Goal: Information Seeking & Learning: Check status

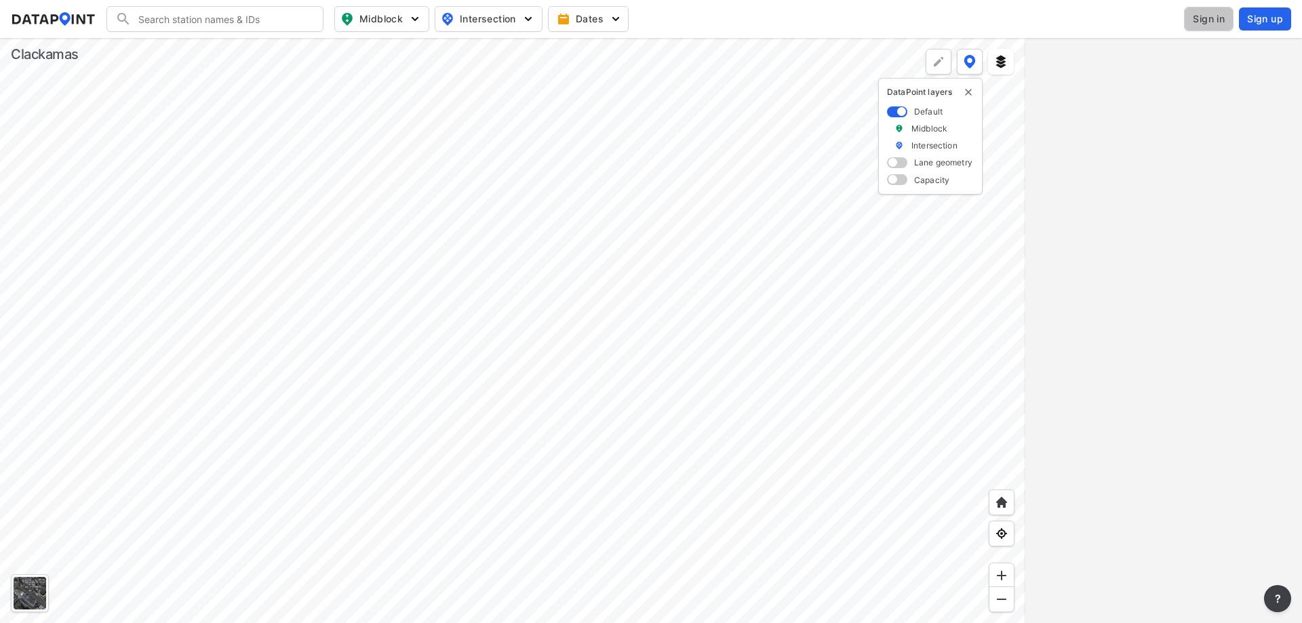
click at [1212, 22] on span "Sign in" at bounding box center [1209, 19] width 32 height 14
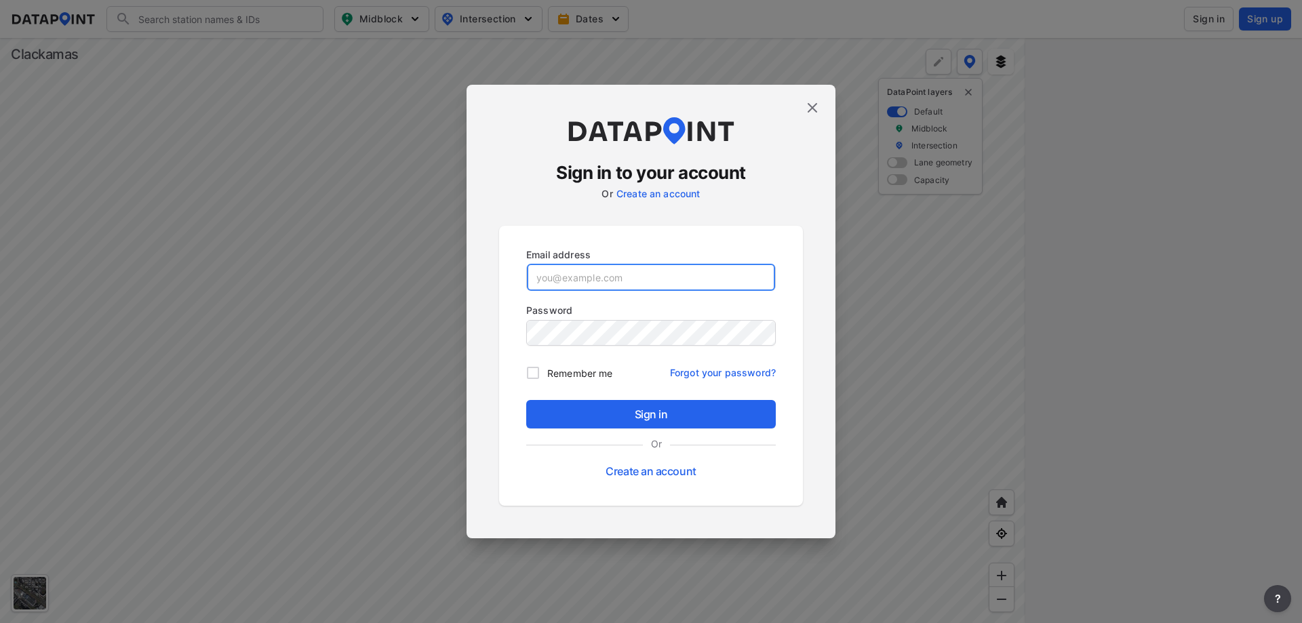
type input "[PERSON_NAME][EMAIL_ADDRESS][DOMAIN_NAME]"
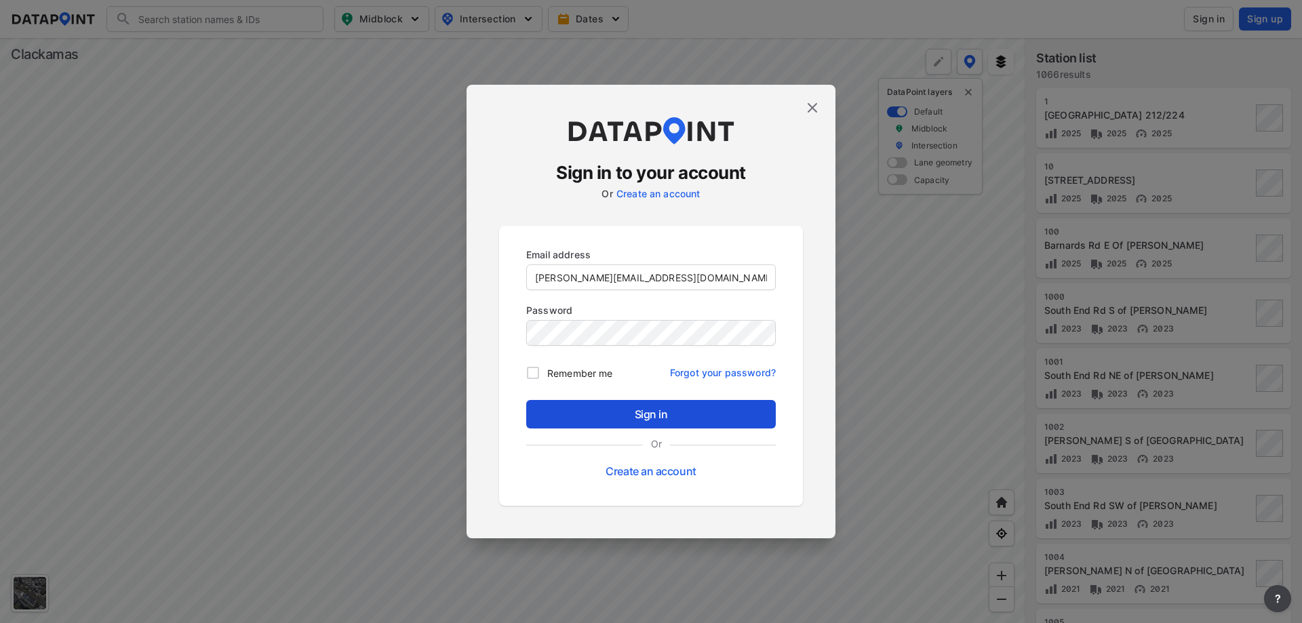
click at [641, 412] on span "Sign in" at bounding box center [651, 414] width 228 height 16
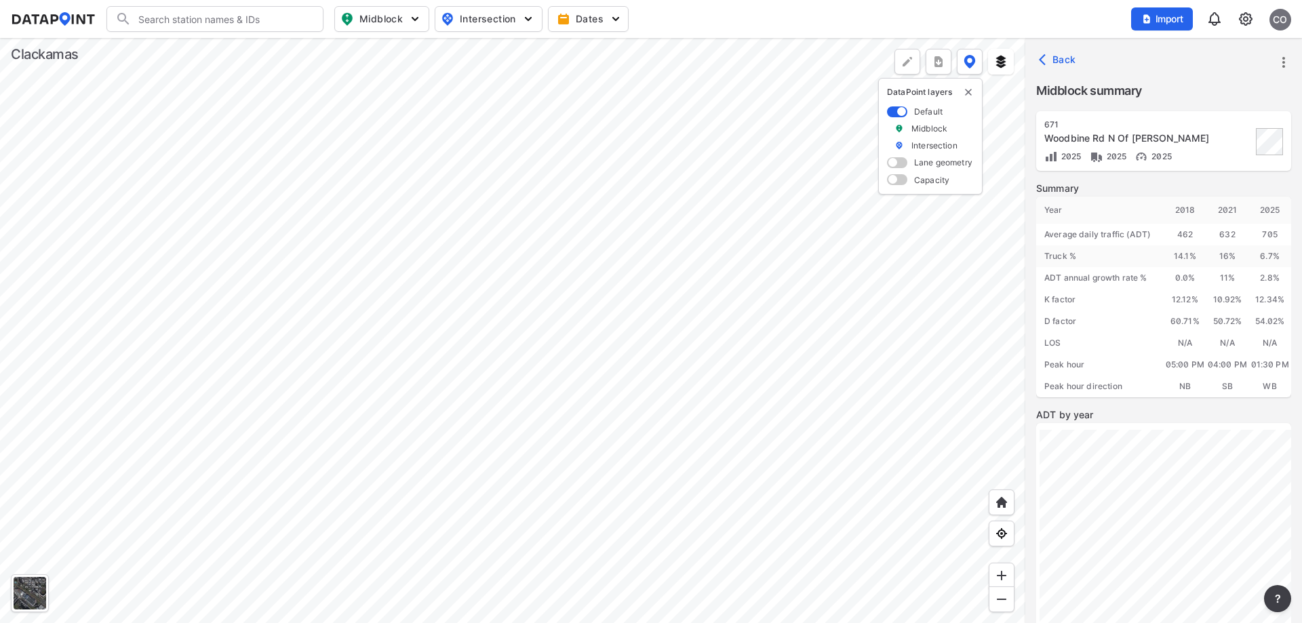
click at [705, 147] on div at bounding box center [513, 330] width 1026 height 585
click at [482, 379] on div at bounding box center [513, 330] width 1026 height 585
click at [440, 443] on div at bounding box center [513, 330] width 1026 height 585
click at [516, 483] on div at bounding box center [513, 330] width 1026 height 585
click at [608, 358] on div at bounding box center [513, 330] width 1026 height 585
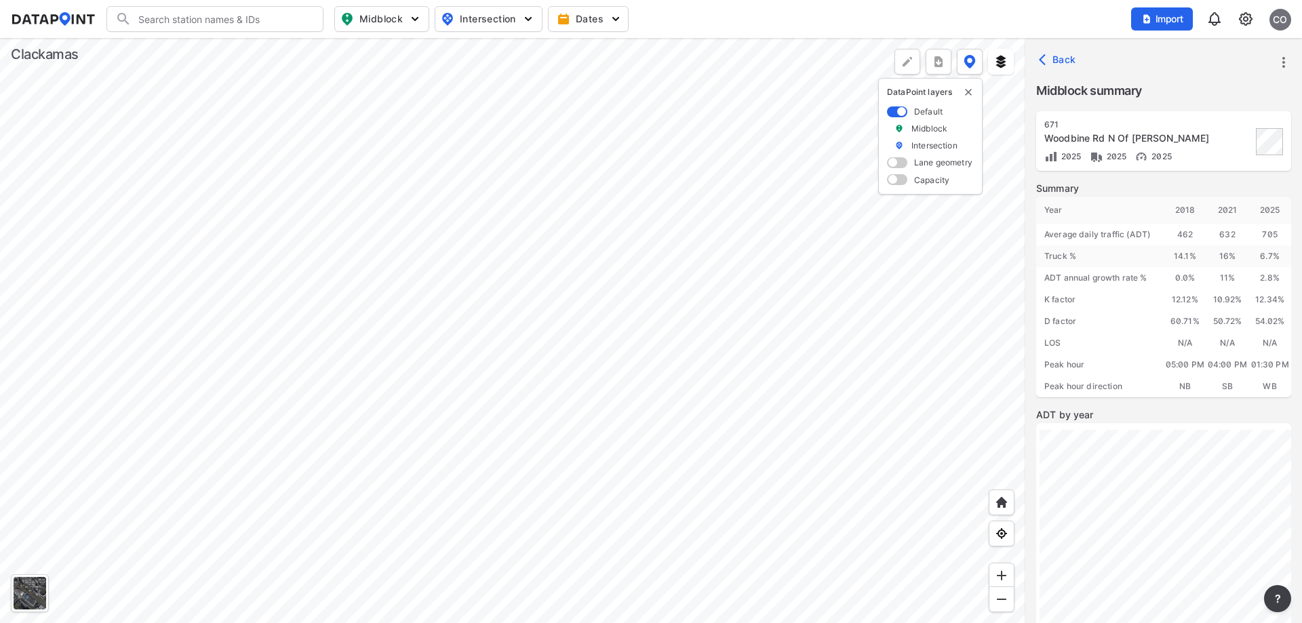
click at [438, 412] on div at bounding box center [513, 330] width 1026 height 585
click at [471, 300] on div at bounding box center [513, 330] width 1026 height 585
click at [548, 423] on div at bounding box center [513, 330] width 1026 height 585
click at [479, 332] on div at bounding box center [513, 330] width 1026 height 585
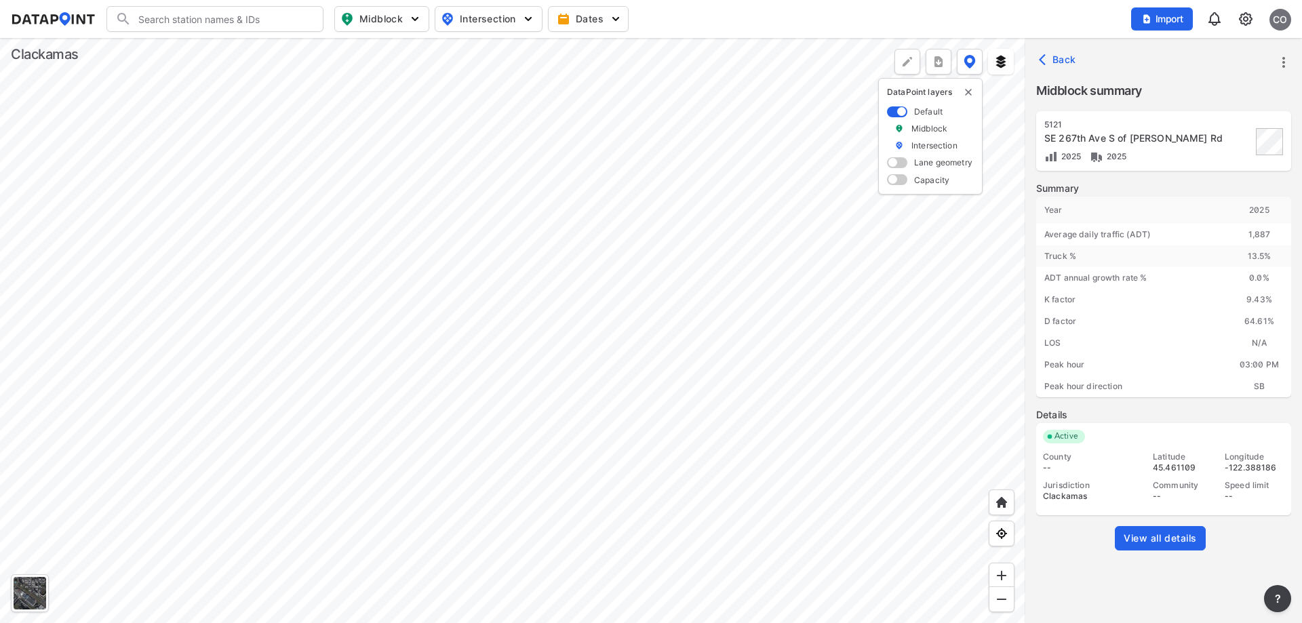
click at [1159, 524] on div "Summary Year [DATE] Average daily traffic (ADT) 1,887 Truck % 13.5 % ADT annual…" at bounding box center [1163, 377] width 255 height 390
click at [1165, 541] on span "View all details" at bounding box center [1160, 539] width 73 height 14
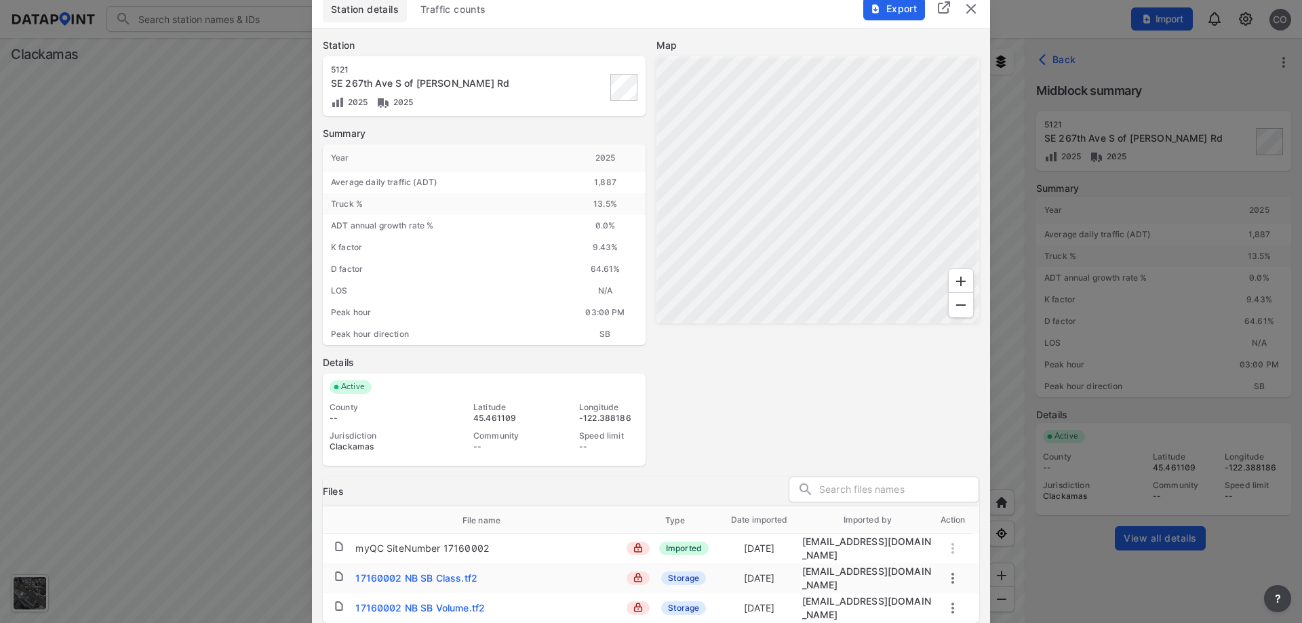
click at [436, 16] on span "Traffic counts" at bounding box center [454, 10] width 66 height 14
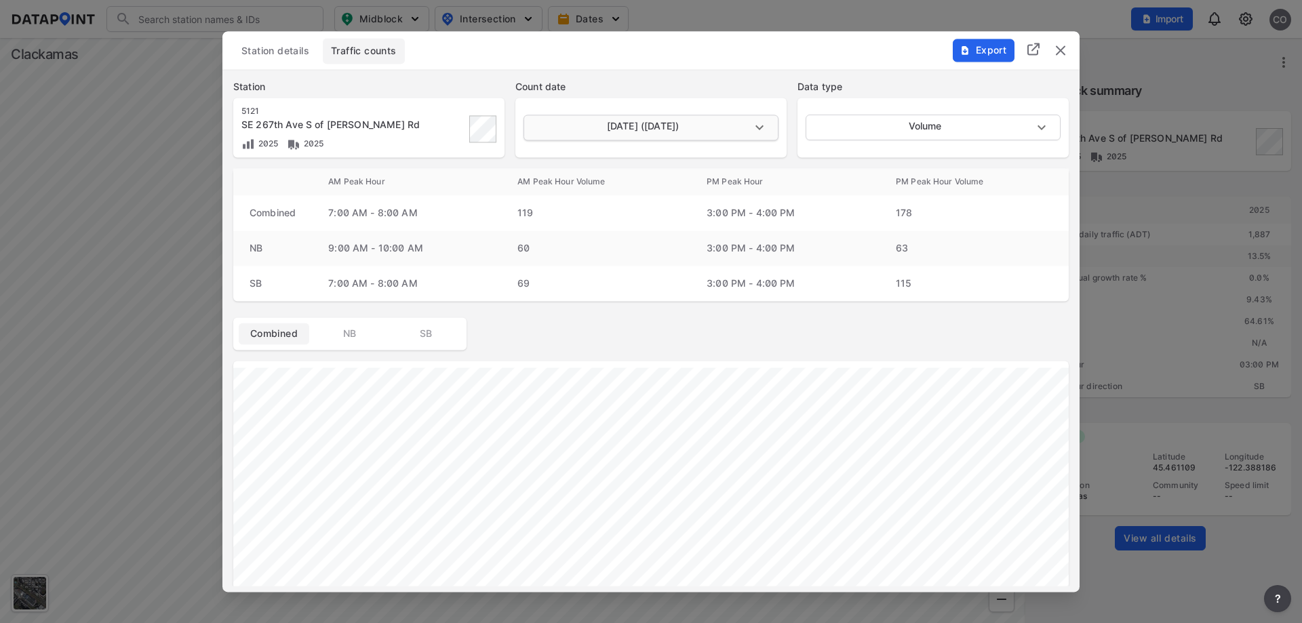
click at [695, 132] on body "Search Please enter a search term. Midblock Intersection Dates Import CO Import…" at bounding box center [651, 311] width 1302 height 623
click at [695, 132] on li "[DATE] ([DATE])" at bounding box center [650, 128] width 252 height 26
click at [1062, 56] on img "delete" at bounding box center [1061, 50] width 16 height 16
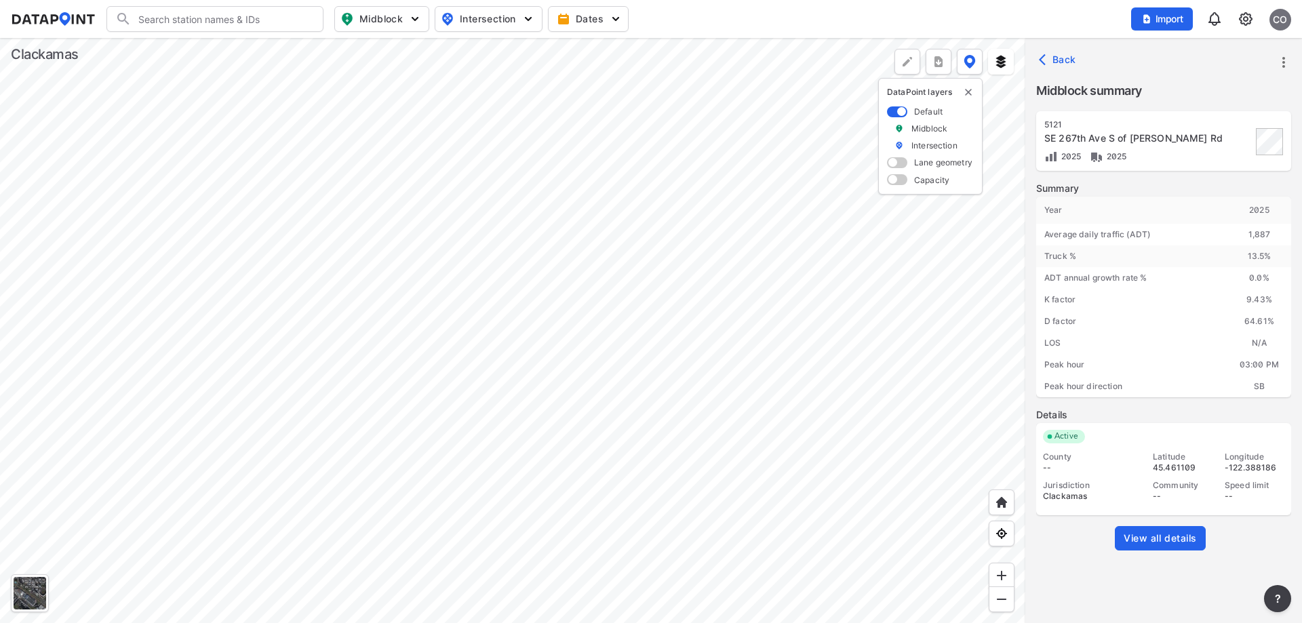
click at [748, 468] on div at bounding box center [513, 330] width 1026 height 585
click at [746, 297] on div at bounding box center [513, 330] width 1026 height 585
click at [796, 532] on div at bounding box center [513, 330] width 1026 height 585
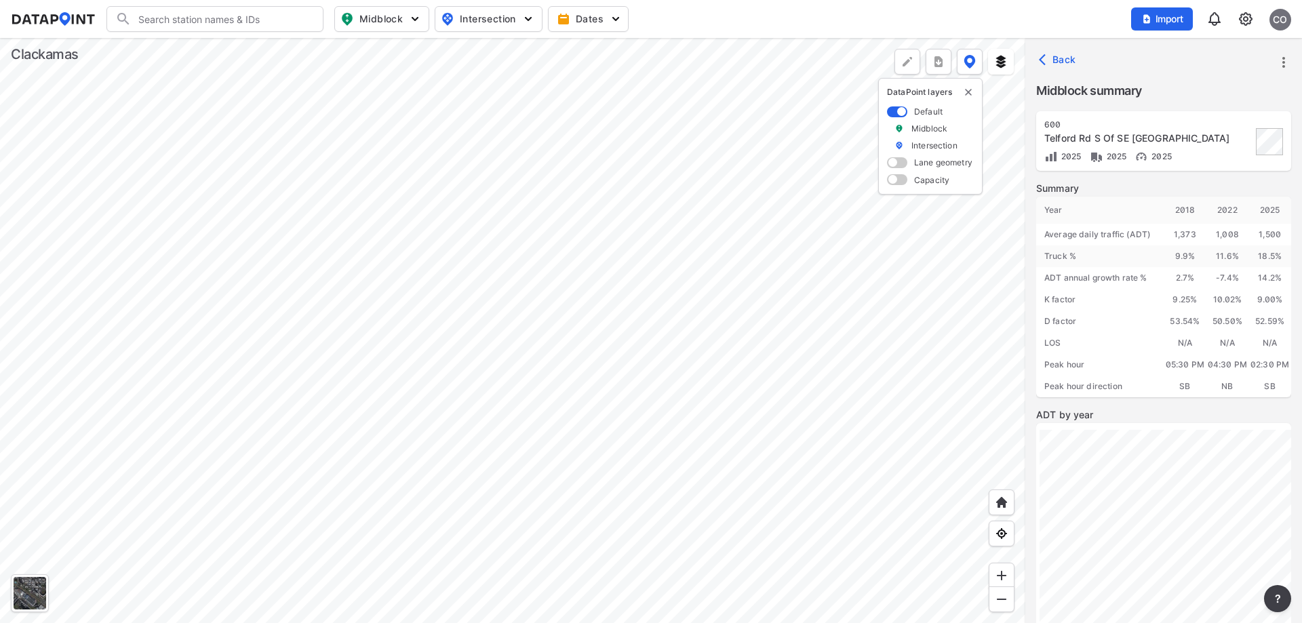
click at [612, 240] on div at bounding box center [513, 330] width 1026 height 585
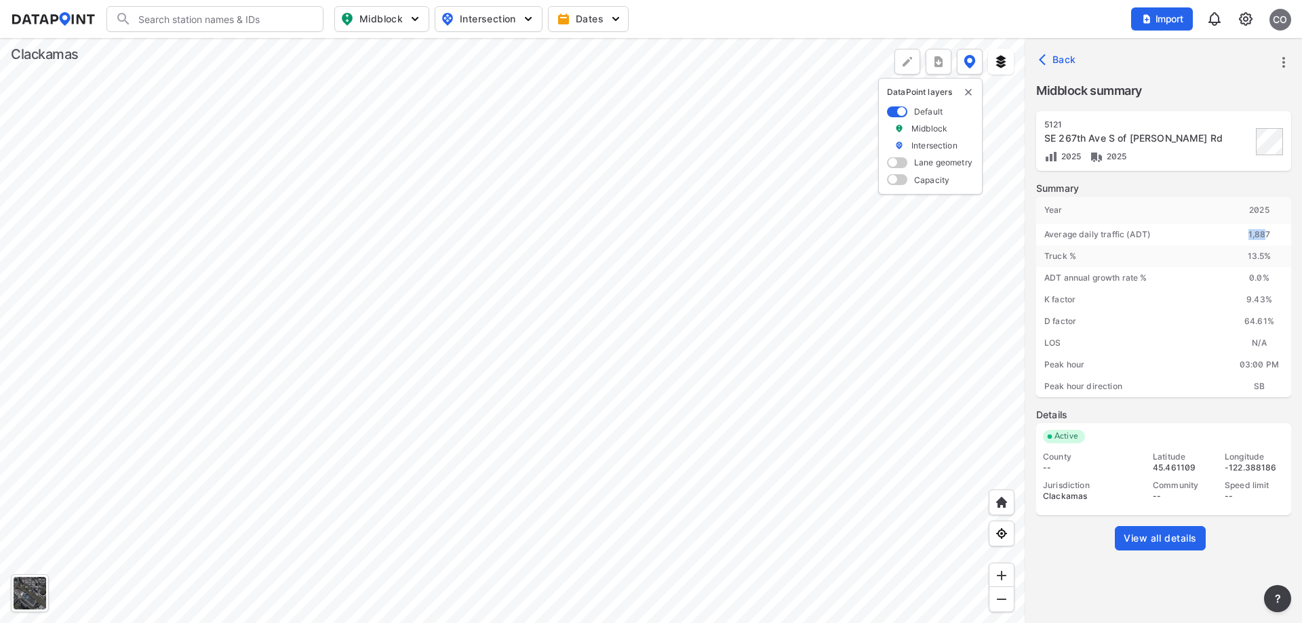
drag, startPoint x: 1262, startPoint y: 234, endPoint x: 1241, endPoint y: 228, distance: 21.9
click at [1241, 228] on div "1,887" at bounding box center [1260, 235] width 64 height 22
click at [798, 532] on div at bounding box center [513, 330] width 1026 height 585
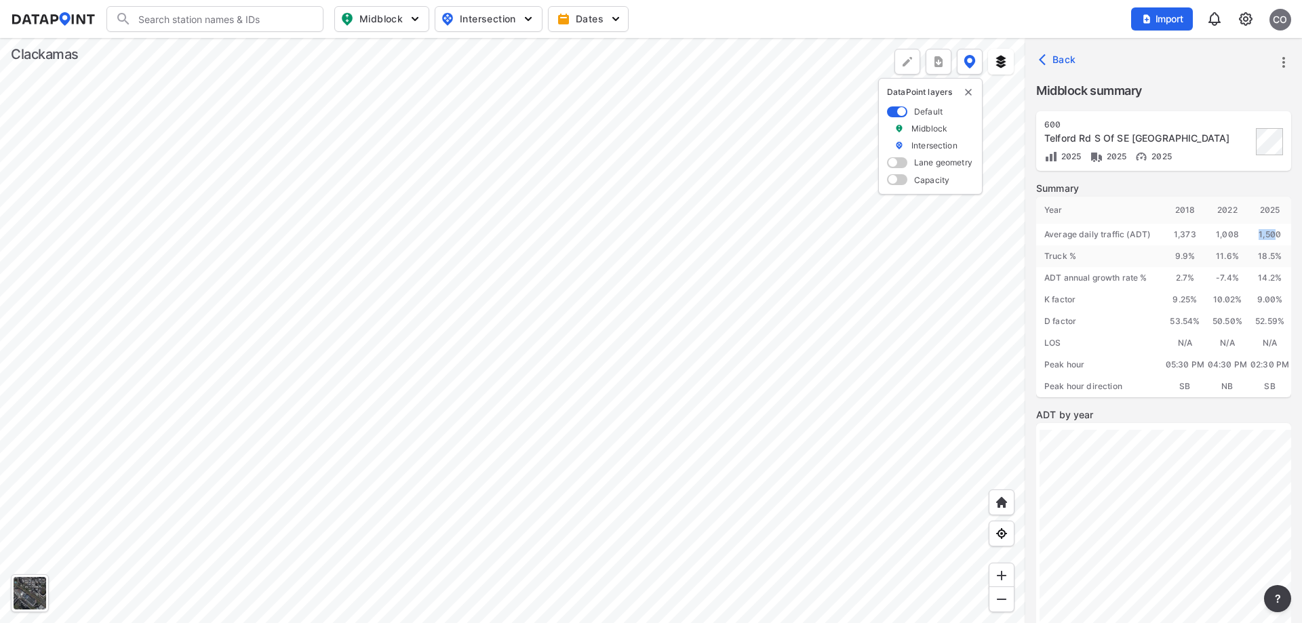
drag, startPoint x: 1270, startPoint y: 235, endPoint x: 1254, endPoint y: 233, distance: 15.8
click at [1254, 233] on div "1,500" at bounding box center [1270, 235] width 43 height 22
drag, startPoint x: 1167, startPoint y: 208, endPoint x: 1283, endPoint y: 214, distance: 115.5
click at [1283, 214] on div "Year [DATE] 2022 2025 Average daily traffic (ADT) 1,373 1,008 1,500 Truck % 9.9…" at bounding box center [1163, 297] width 255 height 201
click at [798, 309] on div at bounding box center [513, 330] width 1026 height 585
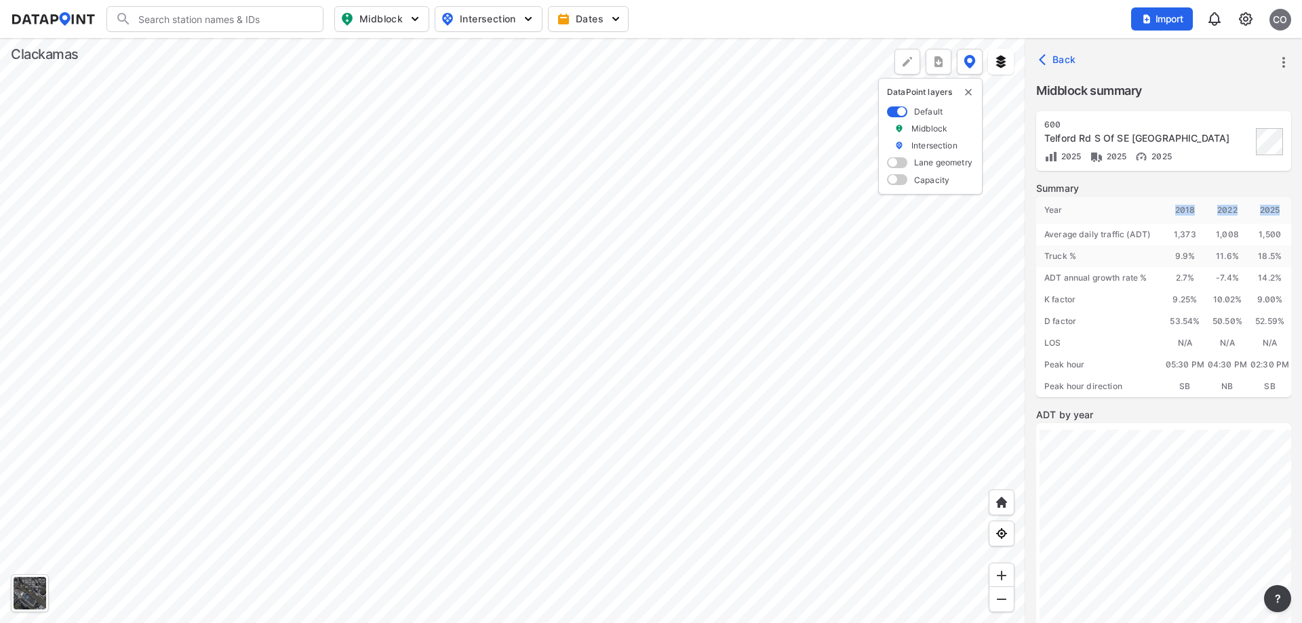
click at [733, 260] on div at bounding box center [513, 330] width 1026 height 585
click at [687, 414] on div at bounding box center [513, 330] width 1026 height 585
click at [815, 376] on div at bounding box center [513, 330] width 1026 height 585
click at [759, 289] on div at bounding box center [513, 330] width 1026 height 585
click at [786, 328] on div at bounding box center [513, 330] width 1026 height 585
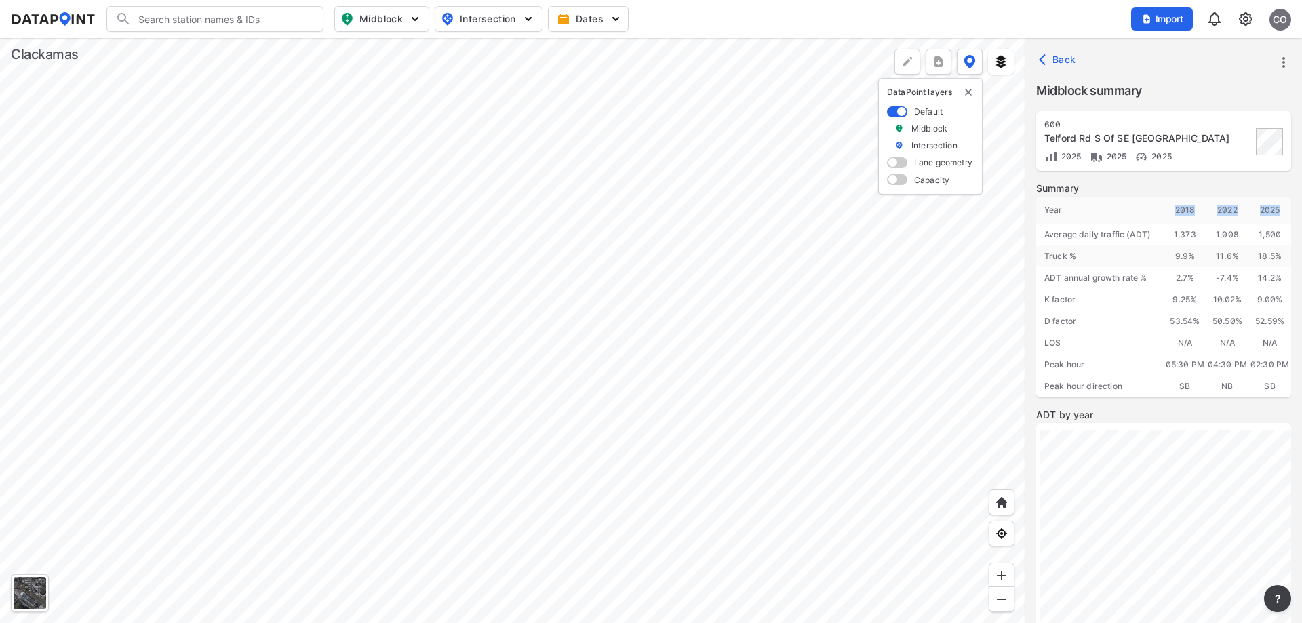
click at [779, 555] on div at bounding box center [513, 330] width 1026 height 585
click at [495, 364] on div at bounding box center [513, 330] width 1026 height 585
click at [670, 442] on div at bounding box center [513, 330] width 1026 height 585
